Goal: Information Seeking & Learning: Learn about a topic

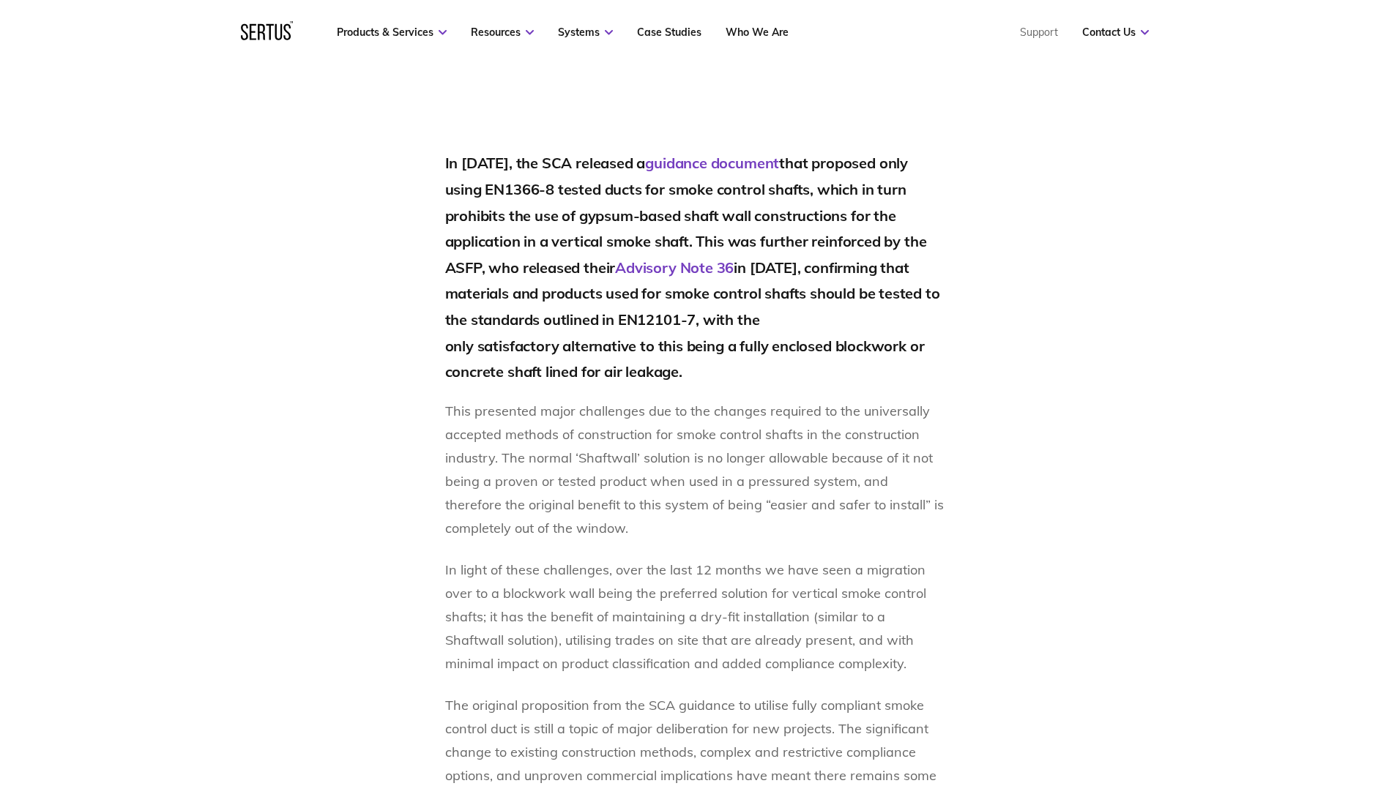
scroll to position [897, 0]
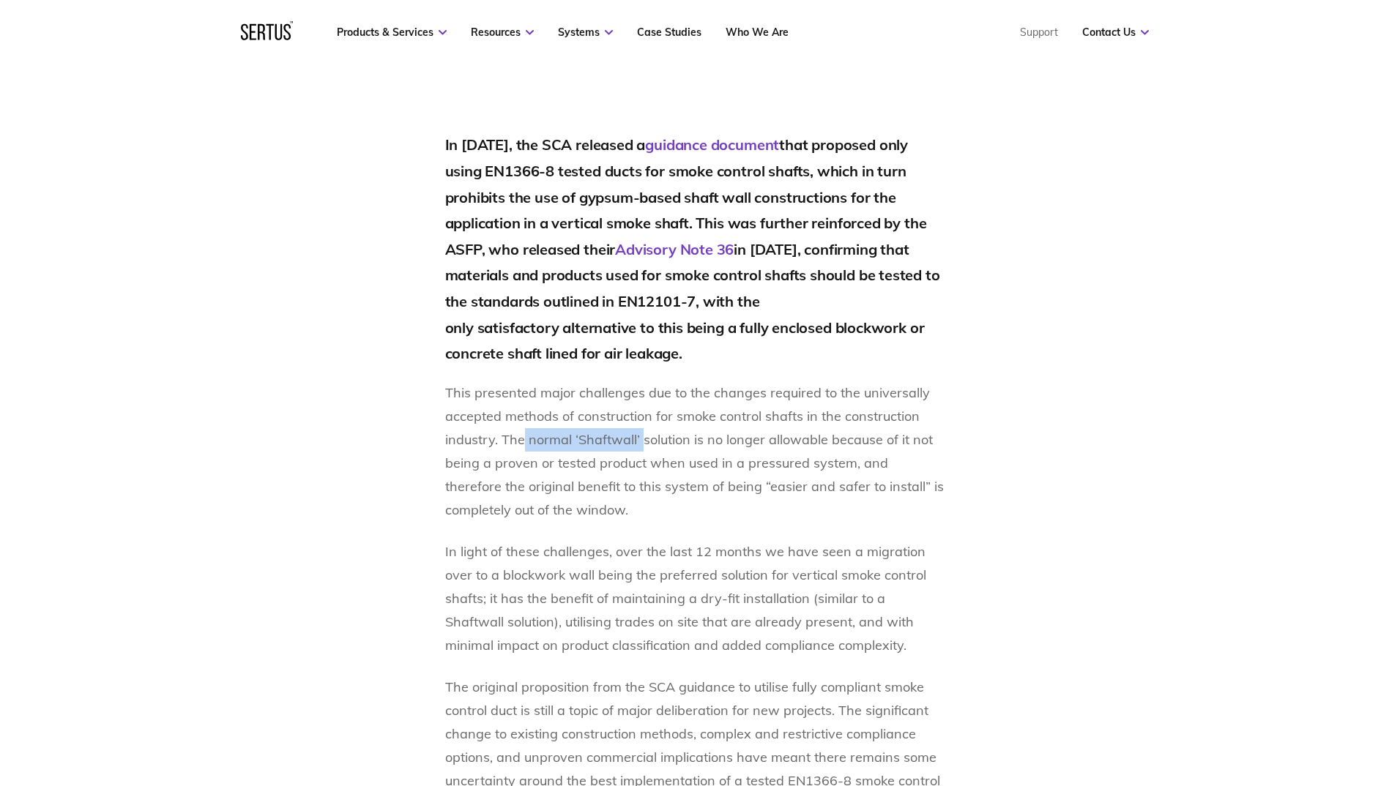
drag, startPoint x: 521, startPoint y: 438, endPoint x: 644, endPoint y: 436, distance: 122.3
click at [644, 436] on p "This presented major challenges due to the changes required to the universally …" at bounding box center [694, 451] width 499 height 141
drag, startPoint x: 644, startPoint y: 436, endPoint x: 630, endPoint y: 436, distance: 13.9
click at [630, 436] on p "This presented major challenges due to the changes required to the universally …" at bounding box center [694, 451] width 499 height 141
click at [610, 428] on p "This presented major challenges due to the changes required to the universally …" at bounding box center [694, 451] width 499 height 141
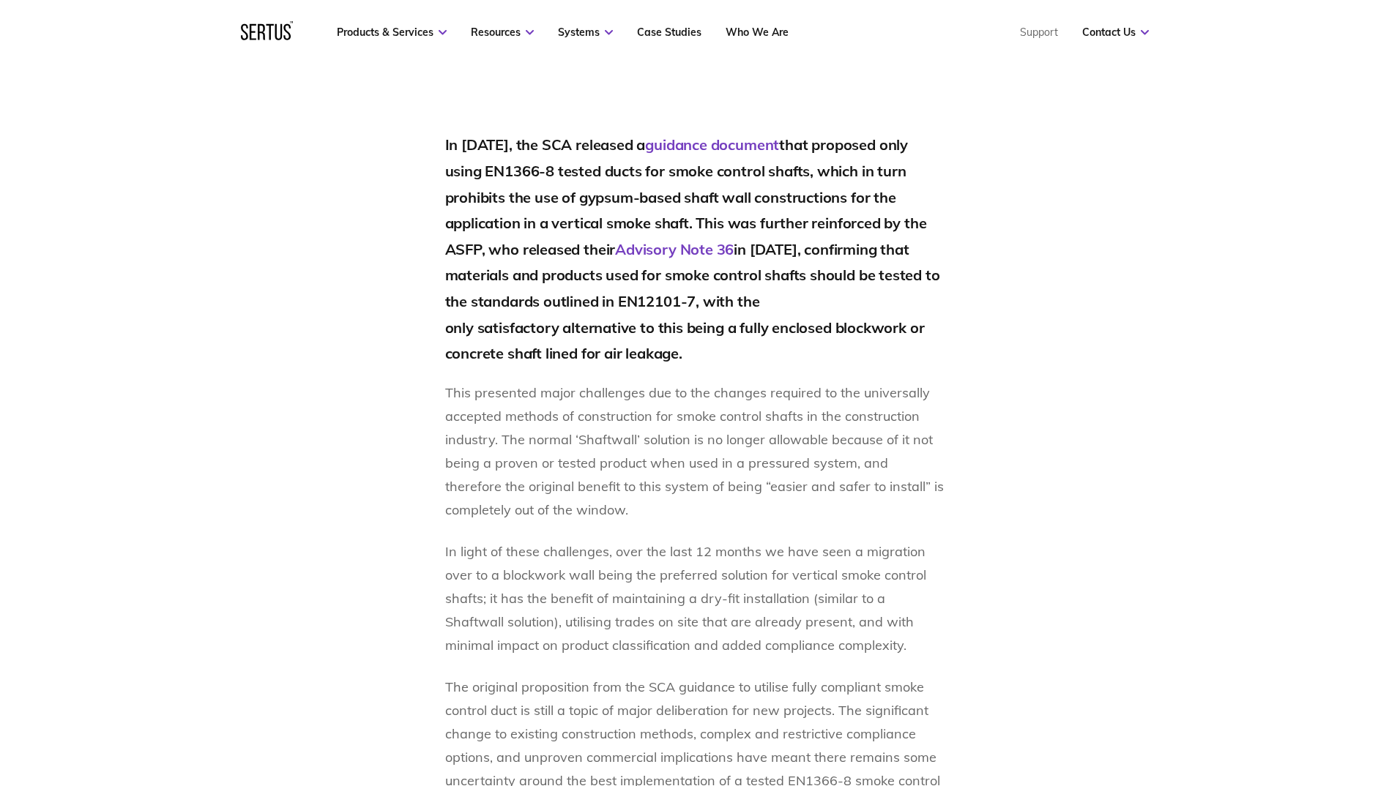
click at [670, 434] on p "This presented major challenges due to the changes required to the universally …" at bounding box center [694, 451] width 499 height 141
drag, startPoint x: 542, startPoint y: 441, endPoint x: 640, endPoint y: 441, distance: 98.1
click at [640, 441] on p "This presented major challenges due to the changes required to the universally …" at bounding box center [694, 451] width 499 height 141
drag, startPoint x: 640, startPoint y: 441, endPoint x: 698, endPoint y: 454, distance: 59.9
click at [698, 454] on p "This presented major challenges due to the changes required to the universally …" at bounding box center [694, 451] width 499 height 141
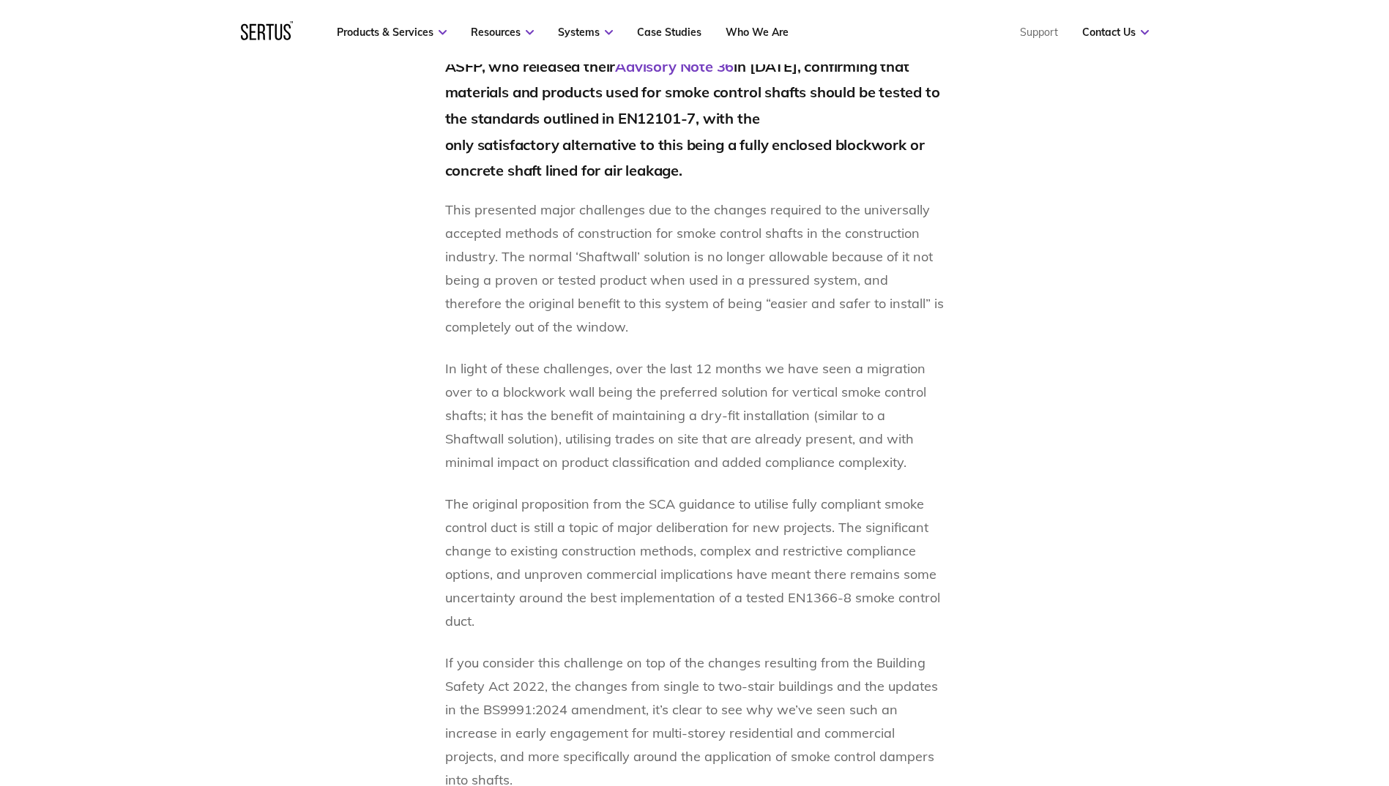
scroll to position [1062, 0]
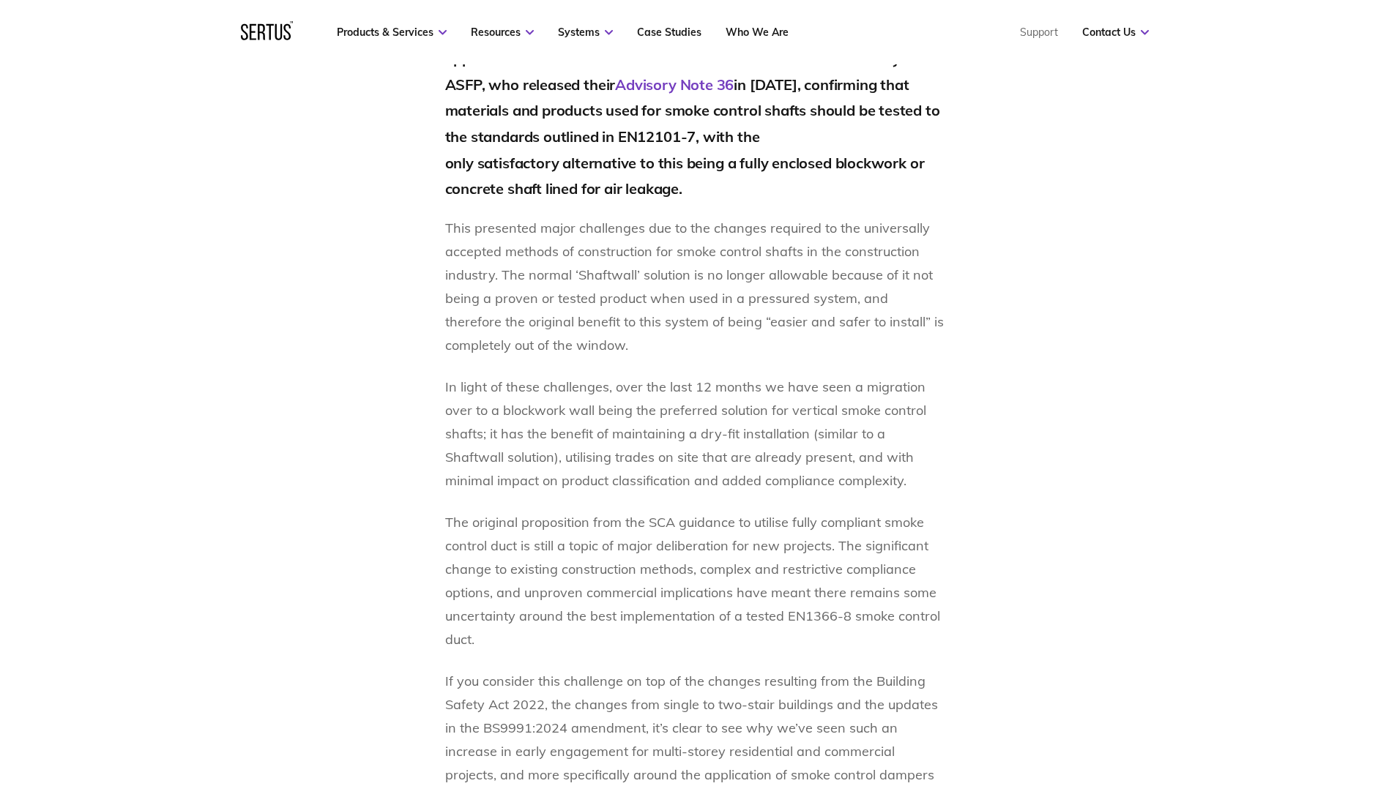
click at [646, 570] on p "The original proposition from the SCA guidance to utilise fully compliant smoke…" at bounding box center [694, 581] width 499 height 141
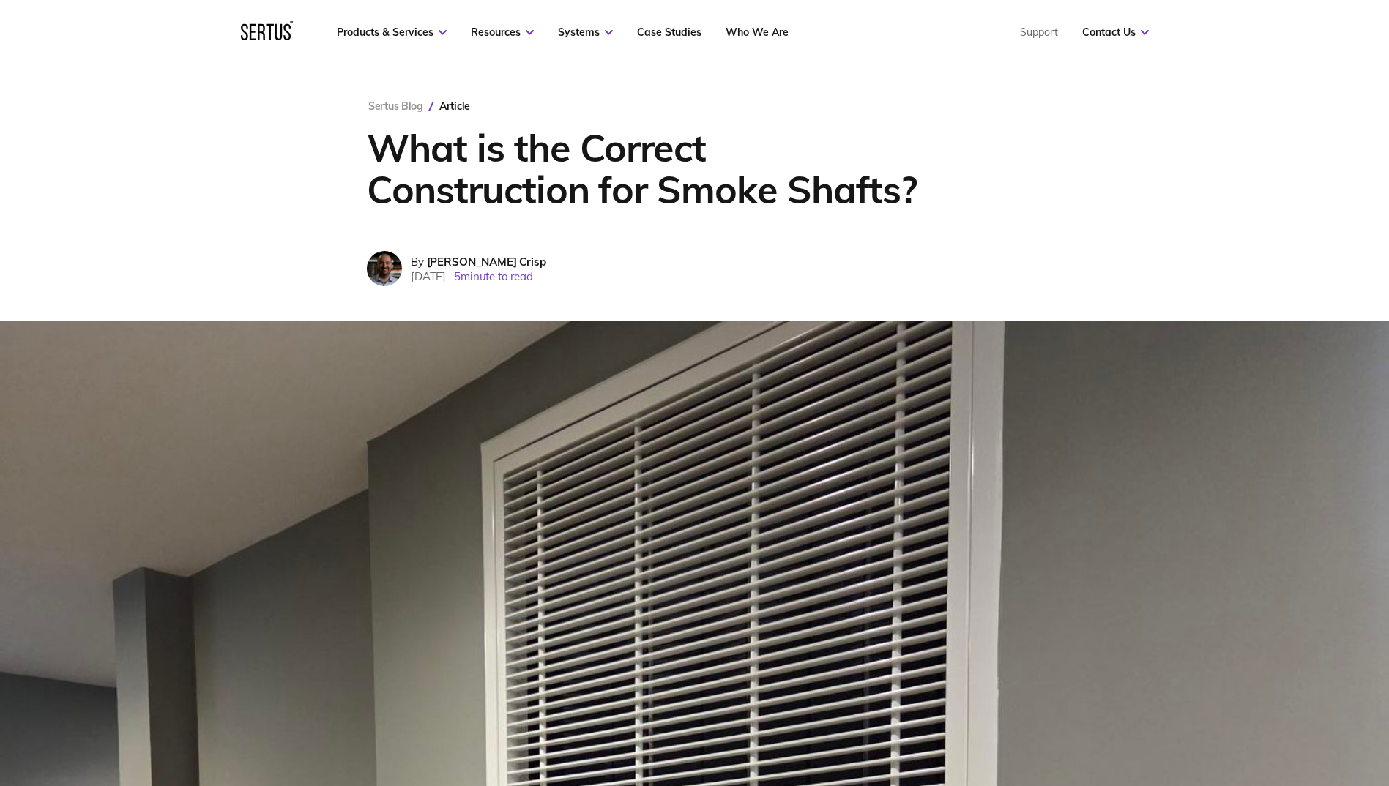
scroll to position [0, 0]
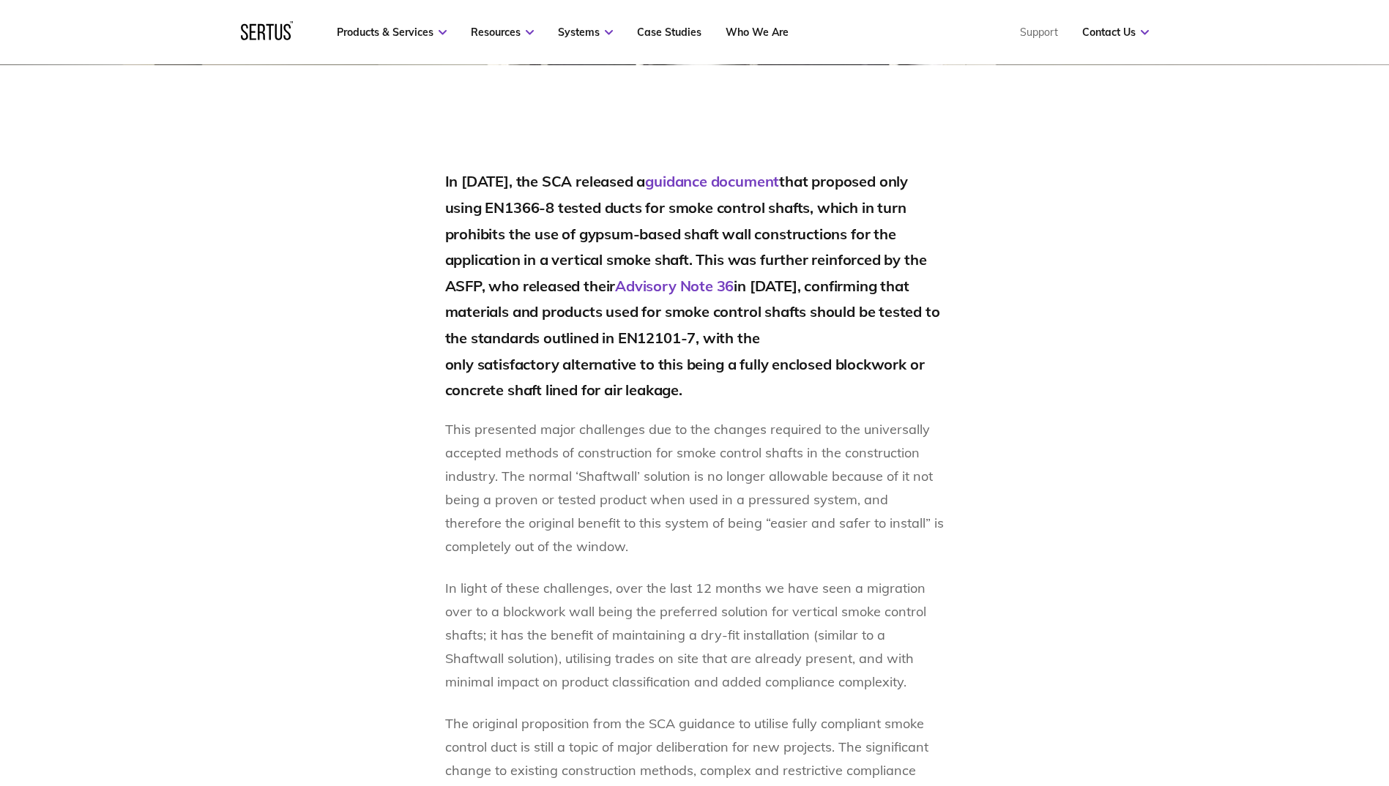
scroll to position [879, 0]
